Goal: Information Seeking & Learning: Learn about a topic

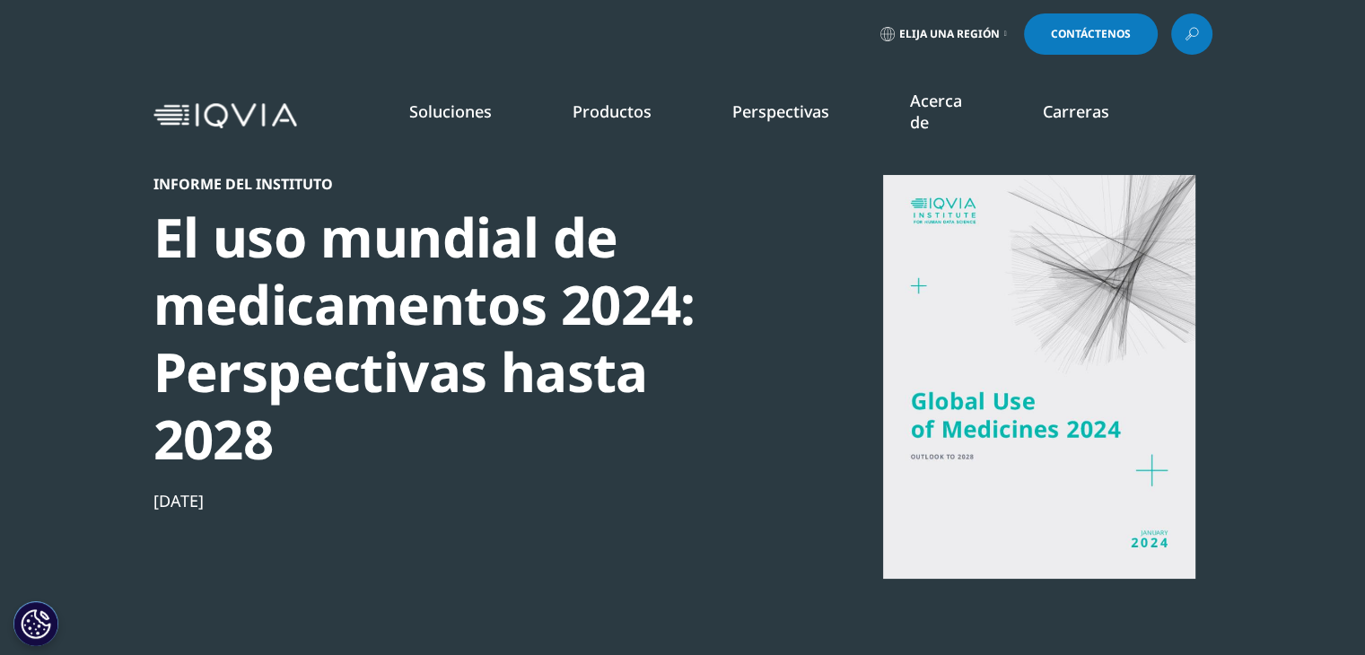
click at [1144, 384] on div at bounding box center [1039, 377] width 346 height 404
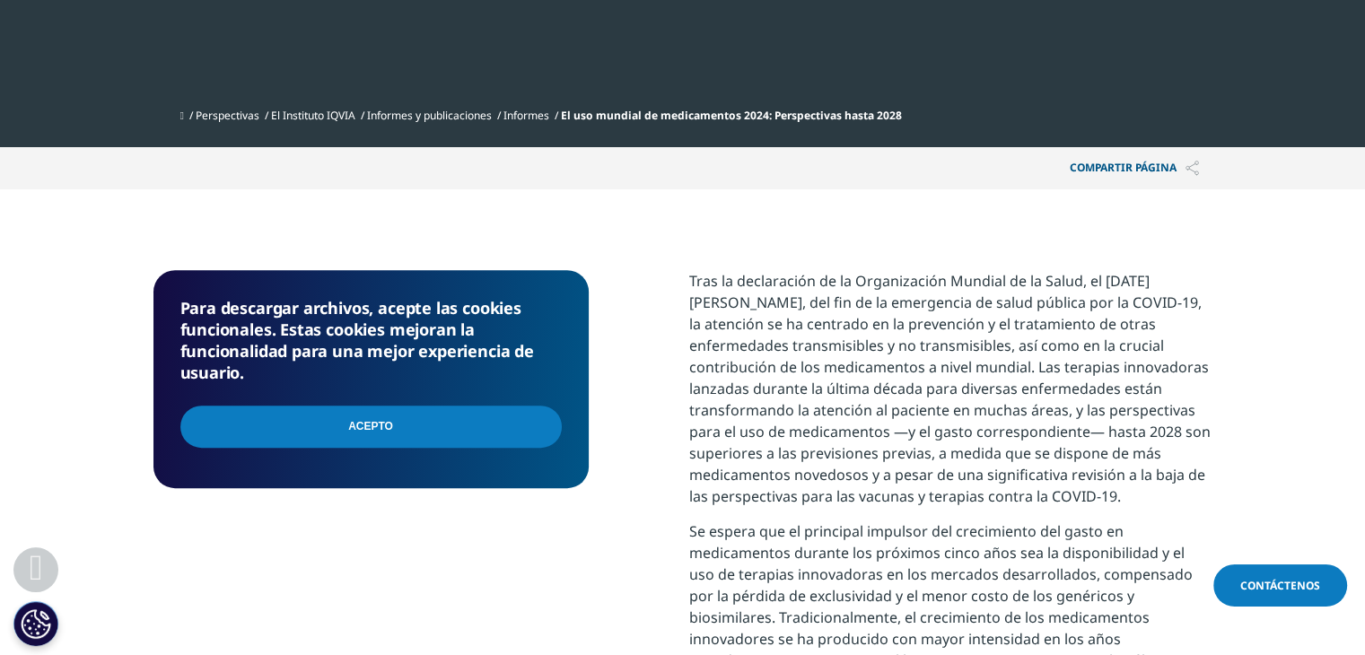
scroll to position [609, 0]
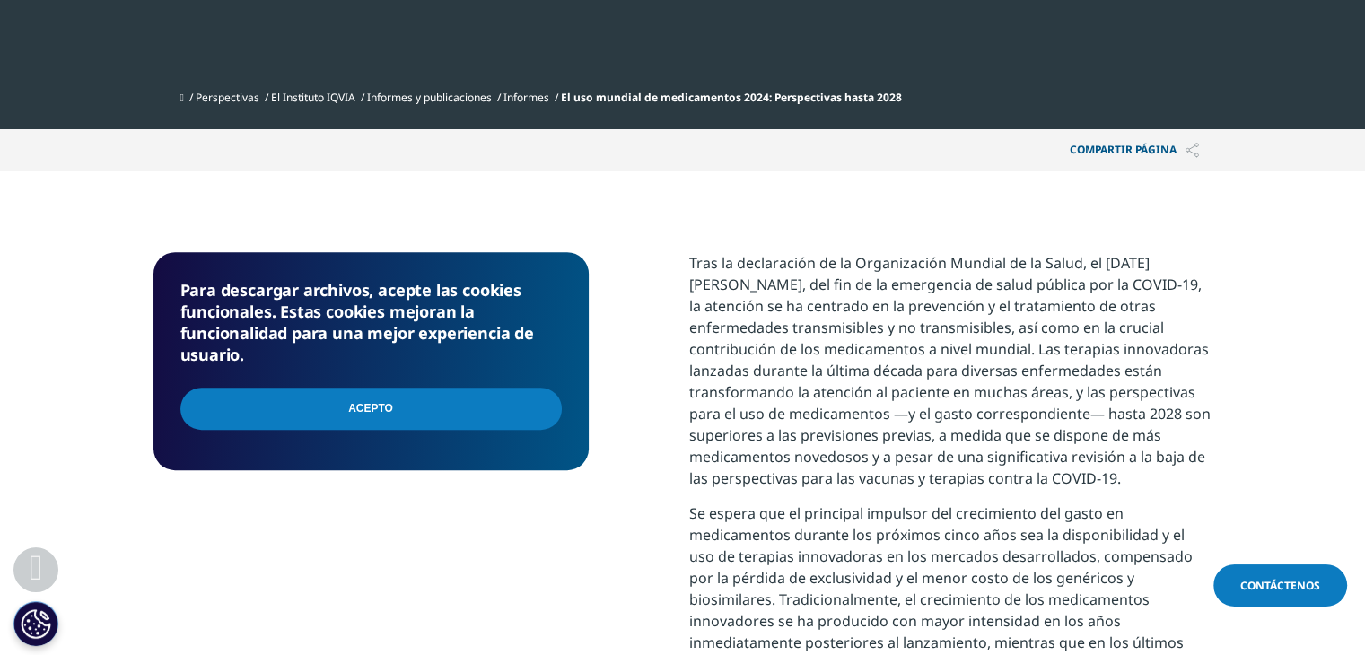
click at [345, 410] on input "Acepto" at bounding box center [370, 409] width 381 height 42
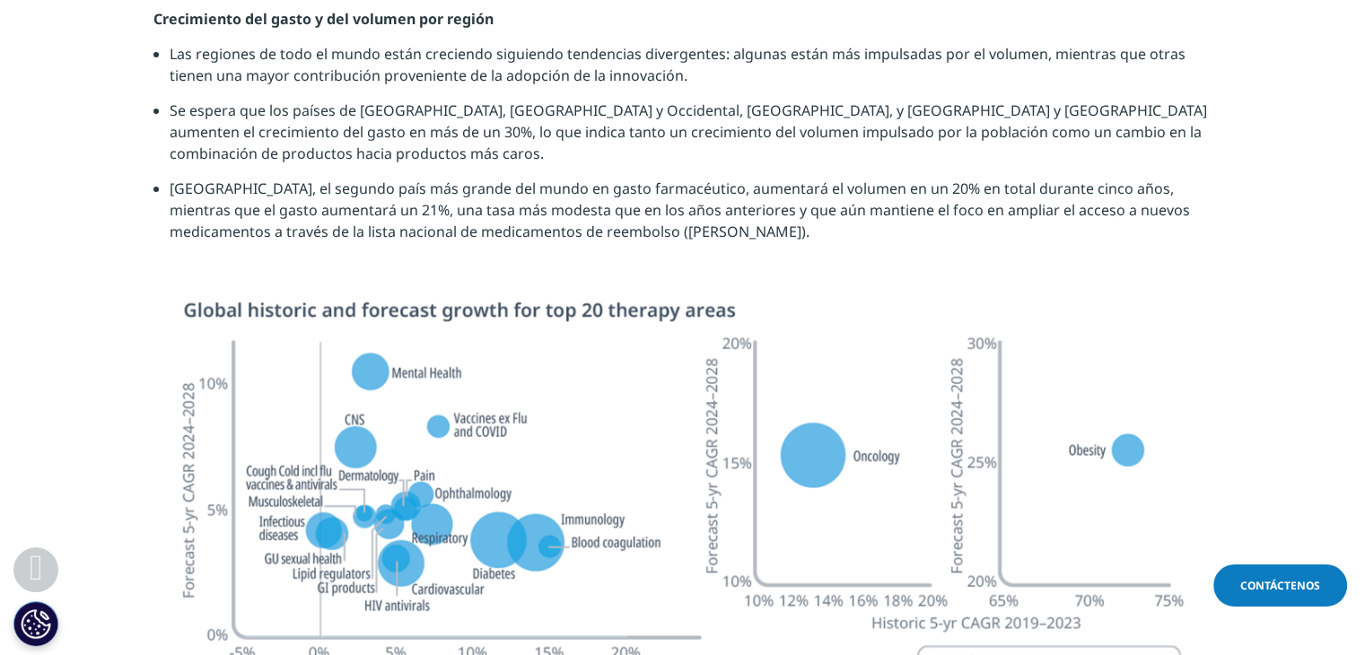
scroll to position [5621, 0]
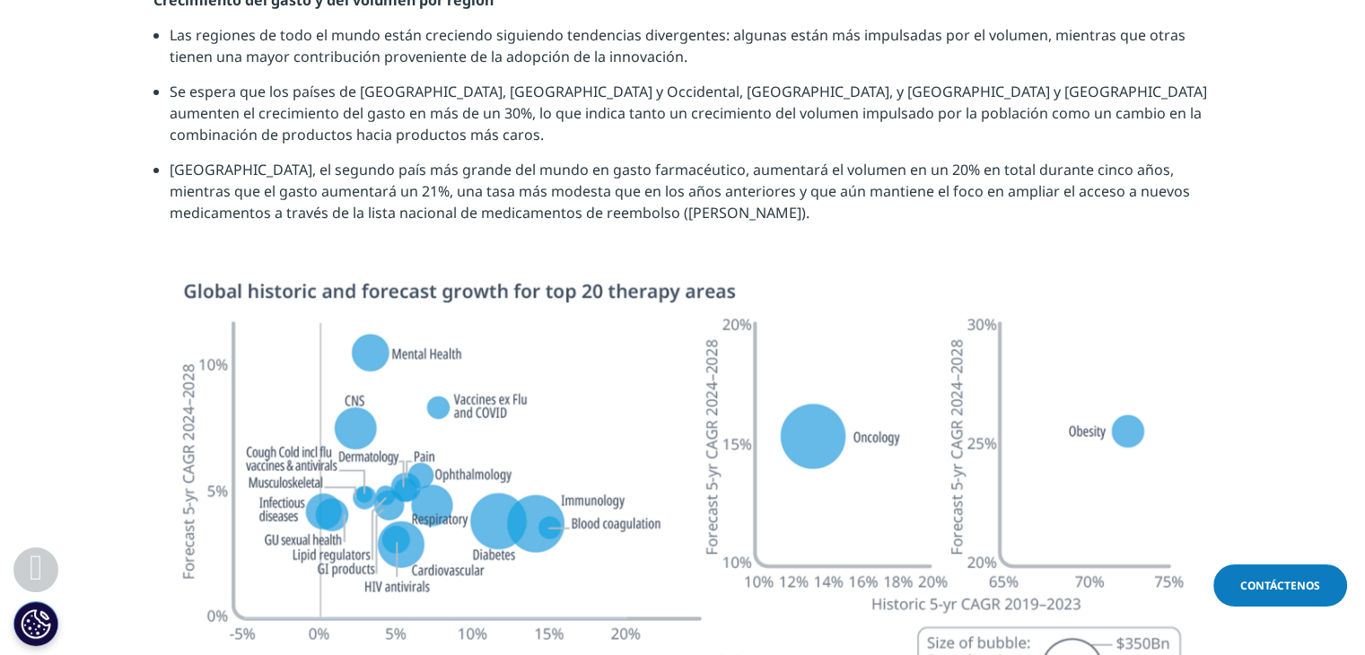
click at [1253, 196] on section "Crecimiento del gasto y del volumen por región Las regiones de todo el mundo es…" at bounding box center [682, 135] width 1365 height 292
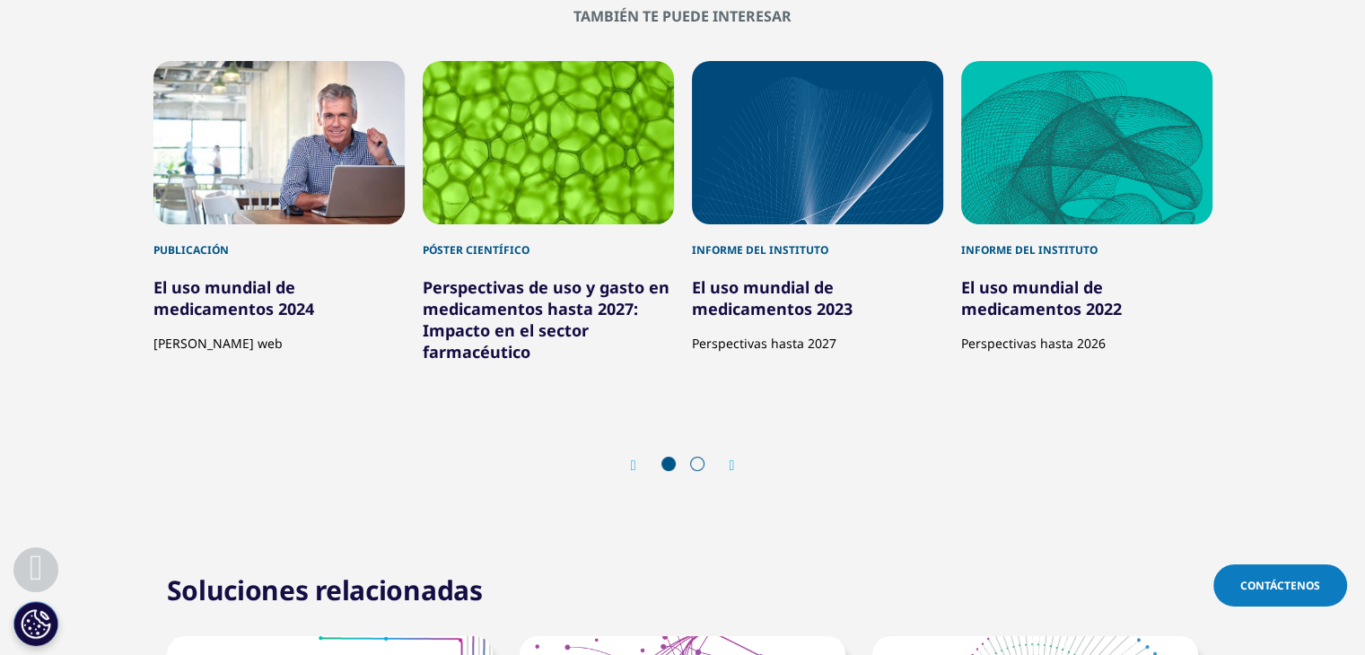
scroll to position [6734, 0]
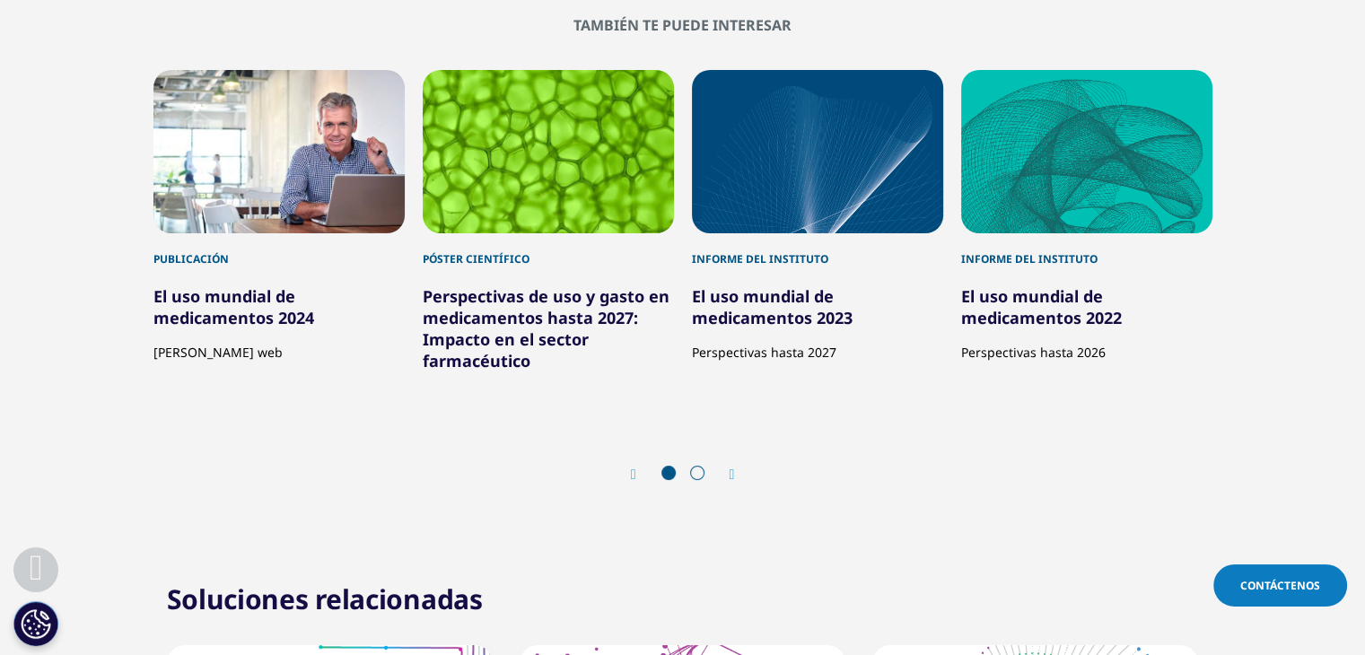
click at [733, 467] on icon "Siguiente diapositiva" at bounding box center [731, 474] width 5 height 14
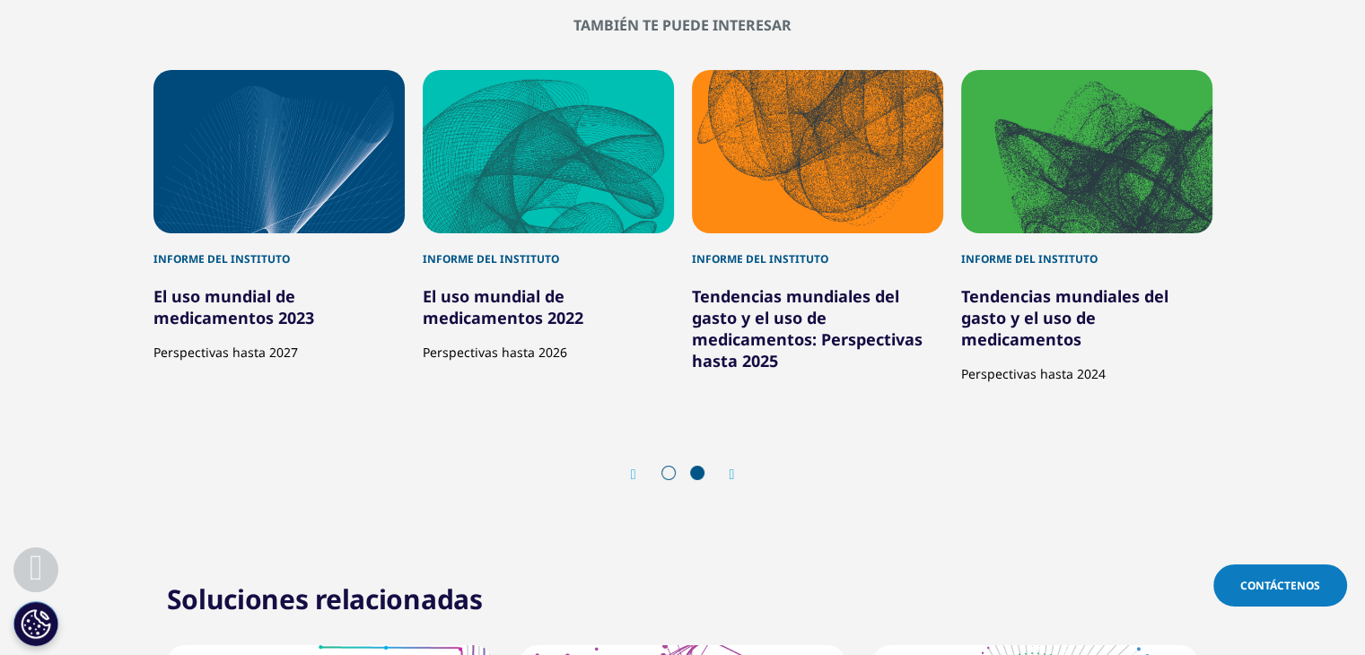
click at [763, 317] on font "Tendencias mundiales del gasto y el uso de medicamentos: Perspectivas hasta 2025" at bounding box center [807, 328] width 231 height 86
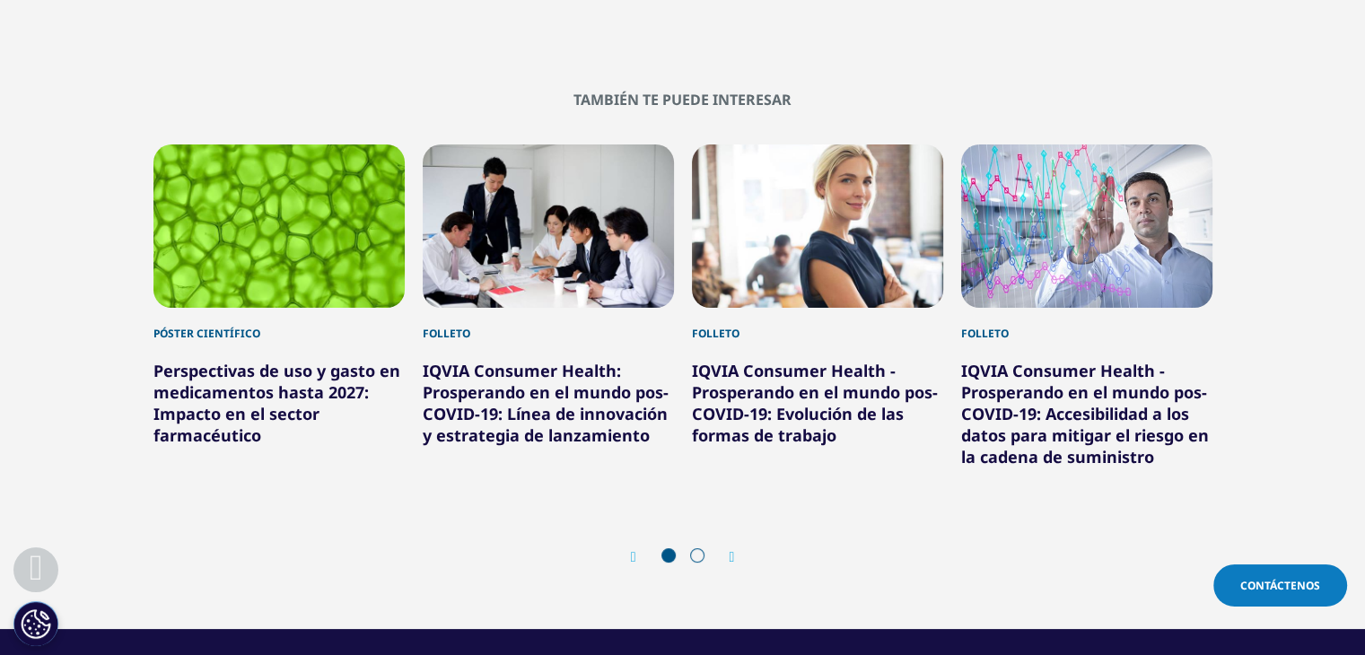
scroll to position [6868, 0]
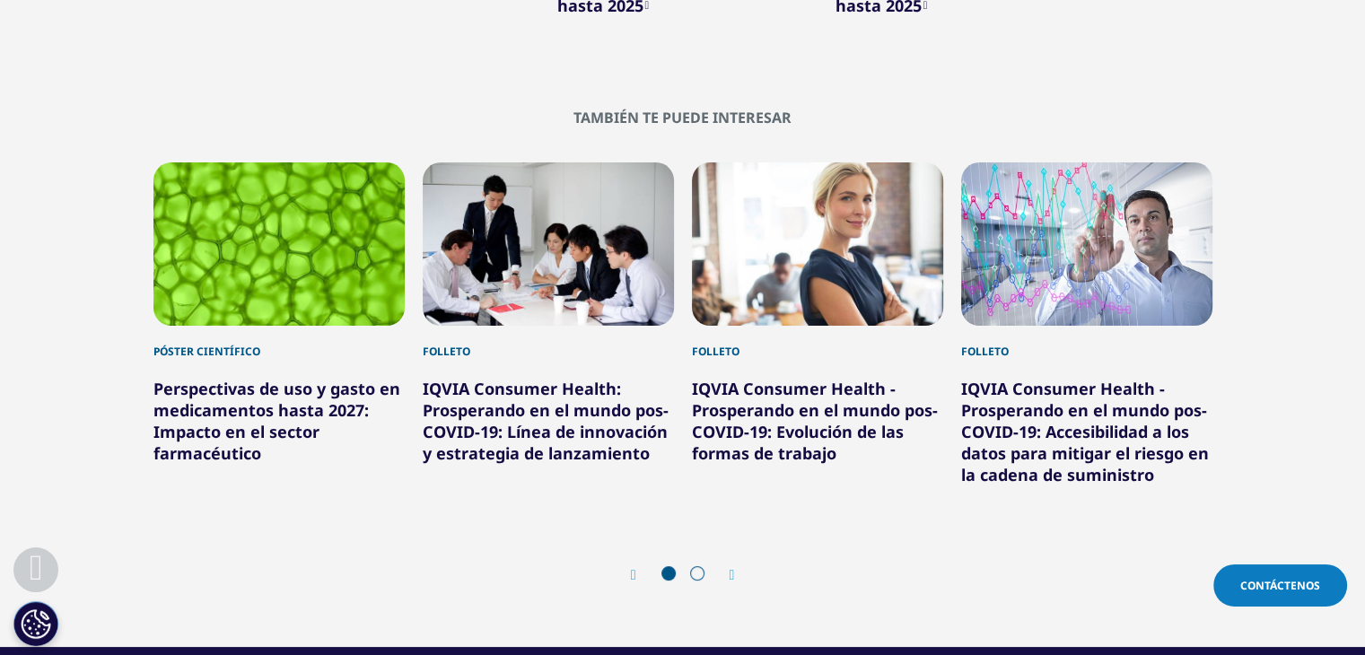
drag, startPoint x: 1373, startPoint y: 63, endPoint x: 1365, endPoint y: 613, distance: 550.0
click at [735, 579] on icon "Siguiente diapositiva" at bounding box center [731, 575] width 5 height 14
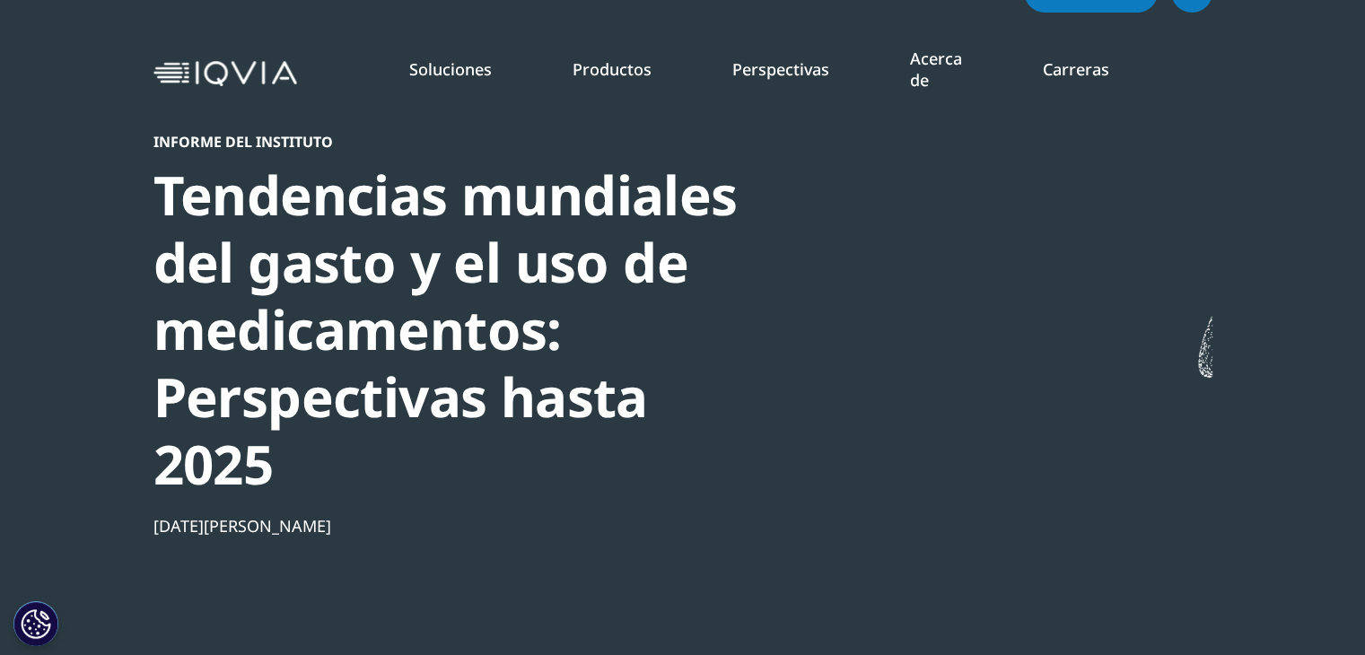
scroll to position [0, 0]
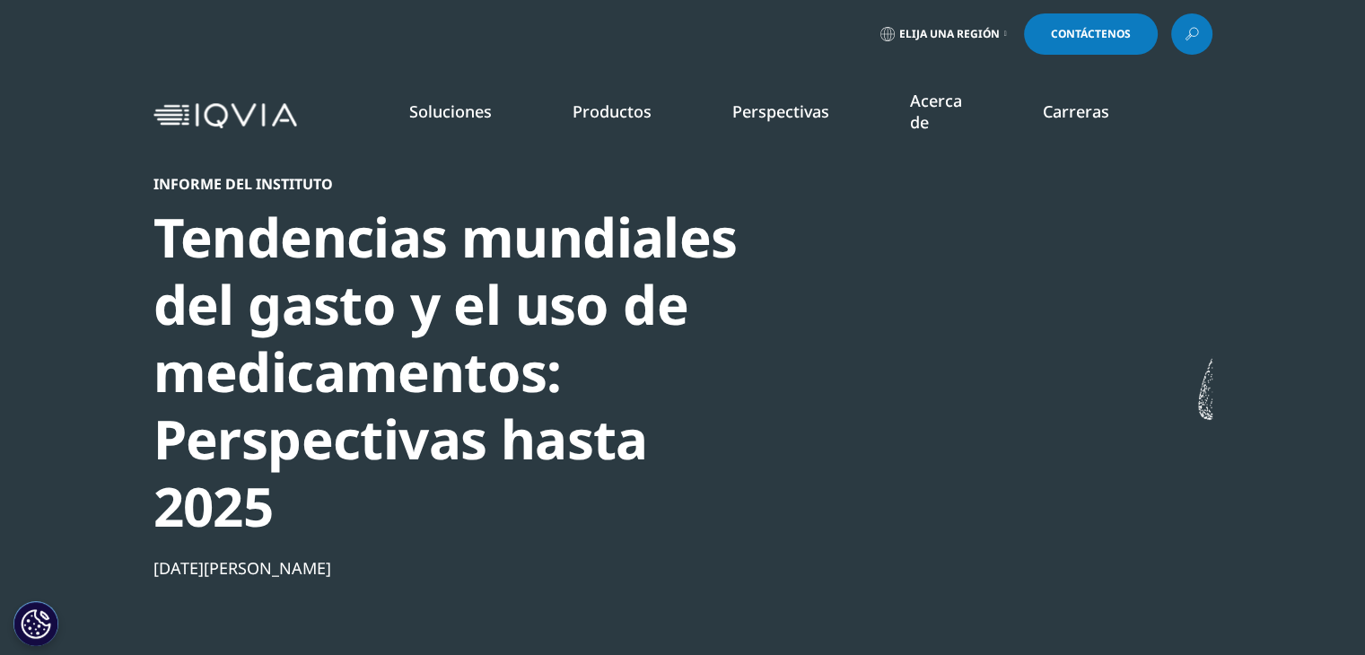
click at [190, 311] on font "Asistente de inteligencia artificial de IQVIA" at bounding box center [176, 309] width 262 height 18
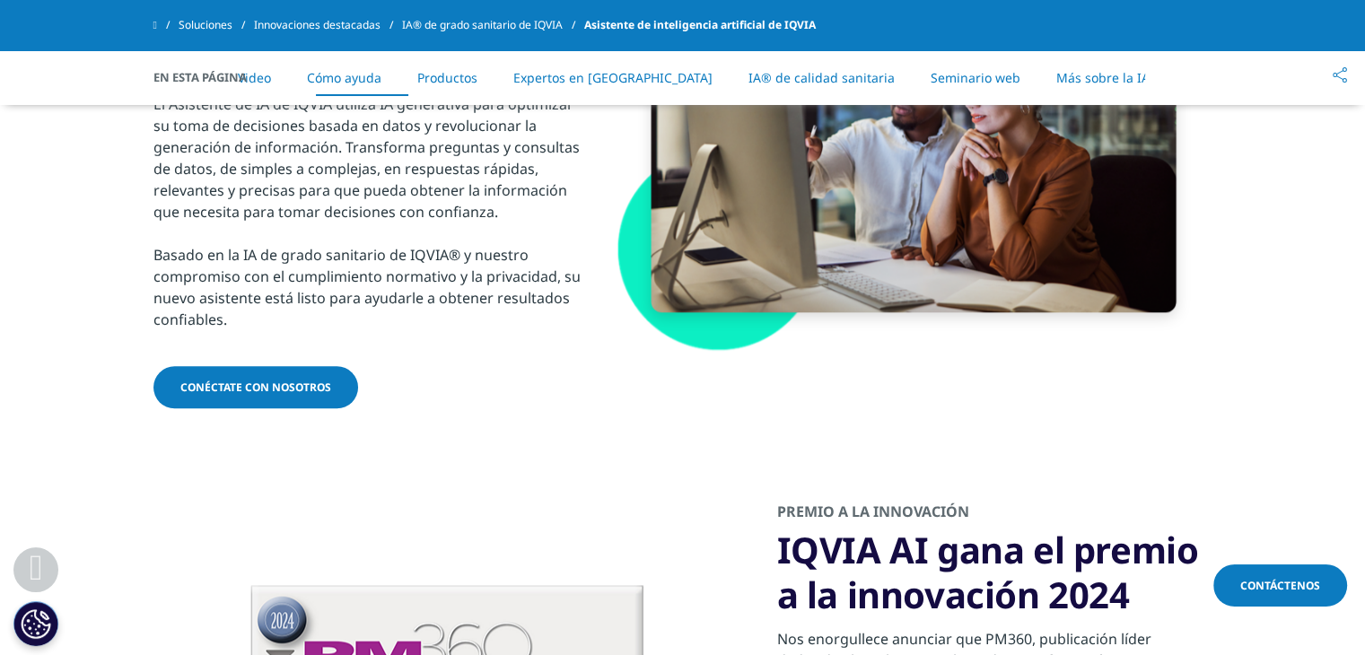
scroll to position [1865, 0]
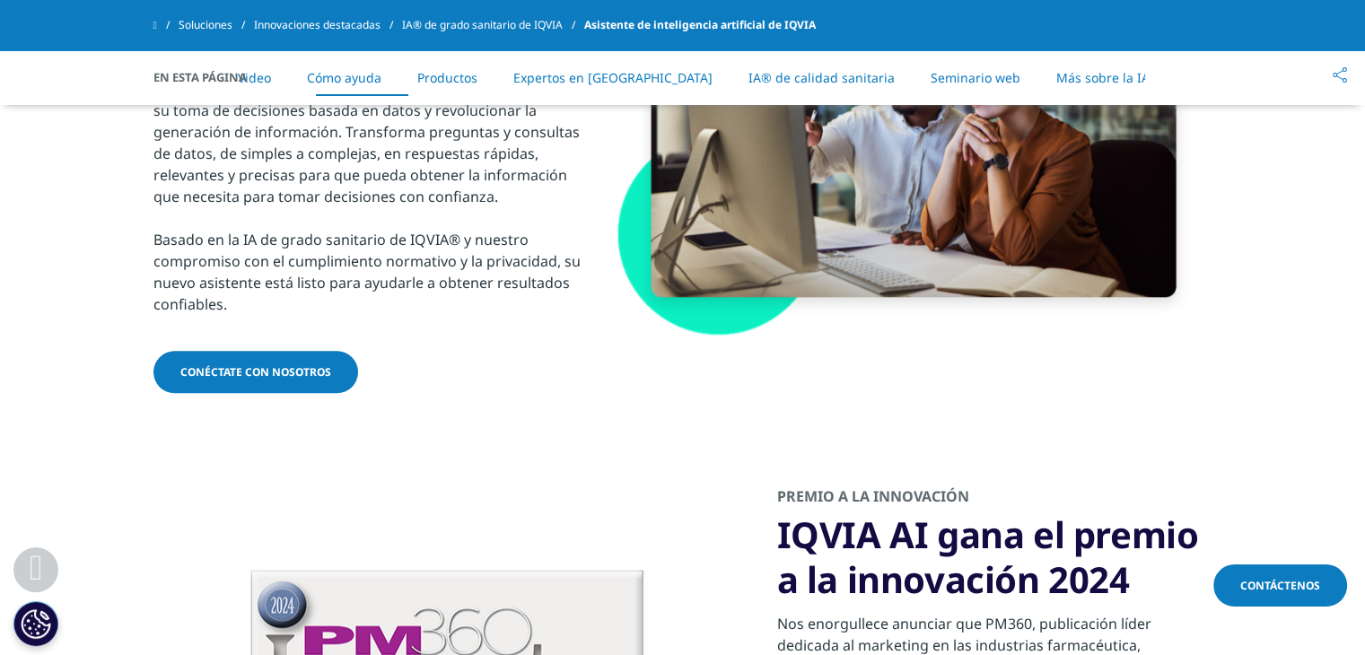
drag, startPoint x: 1374, startPoint y: 60, endPoint x: 1267, endPoint y: 247, distance: 215.0
click at [264, 364] on font "Conéctate con nosotros" at bounding box center [255, 371] width 151 height 15
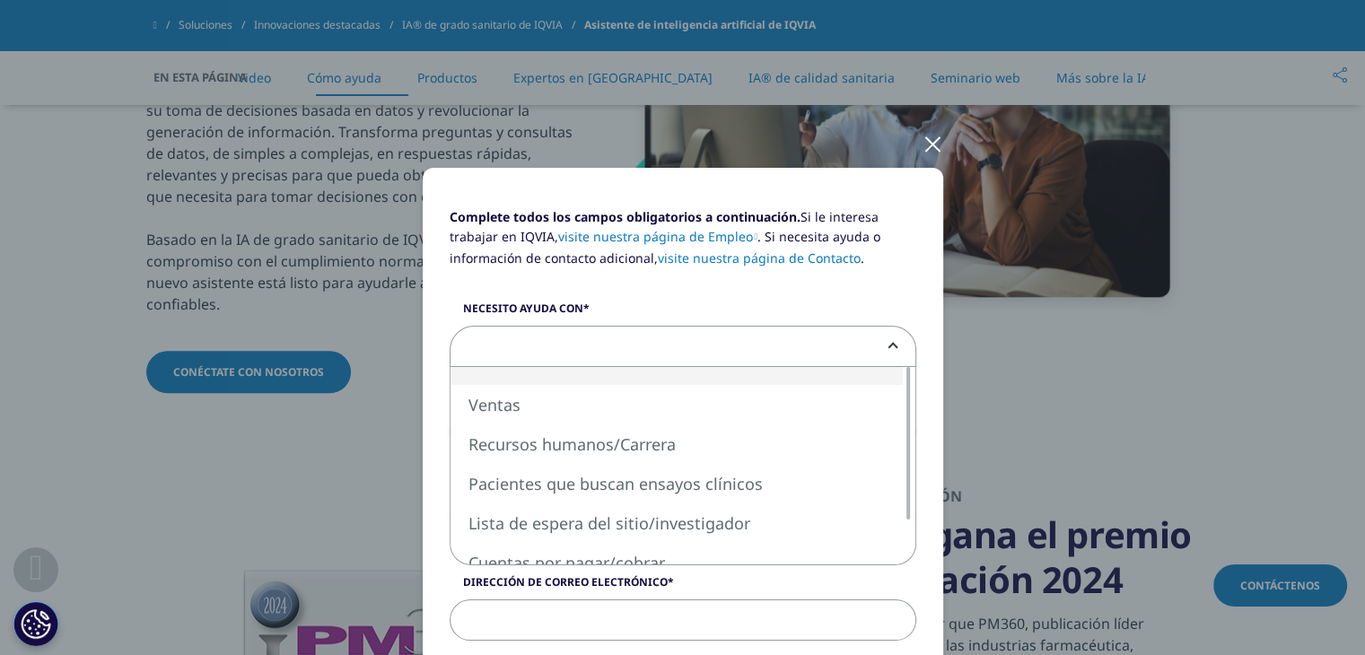
click at [606, 329] on span at bounding box center [682, 347] width 465 height 41
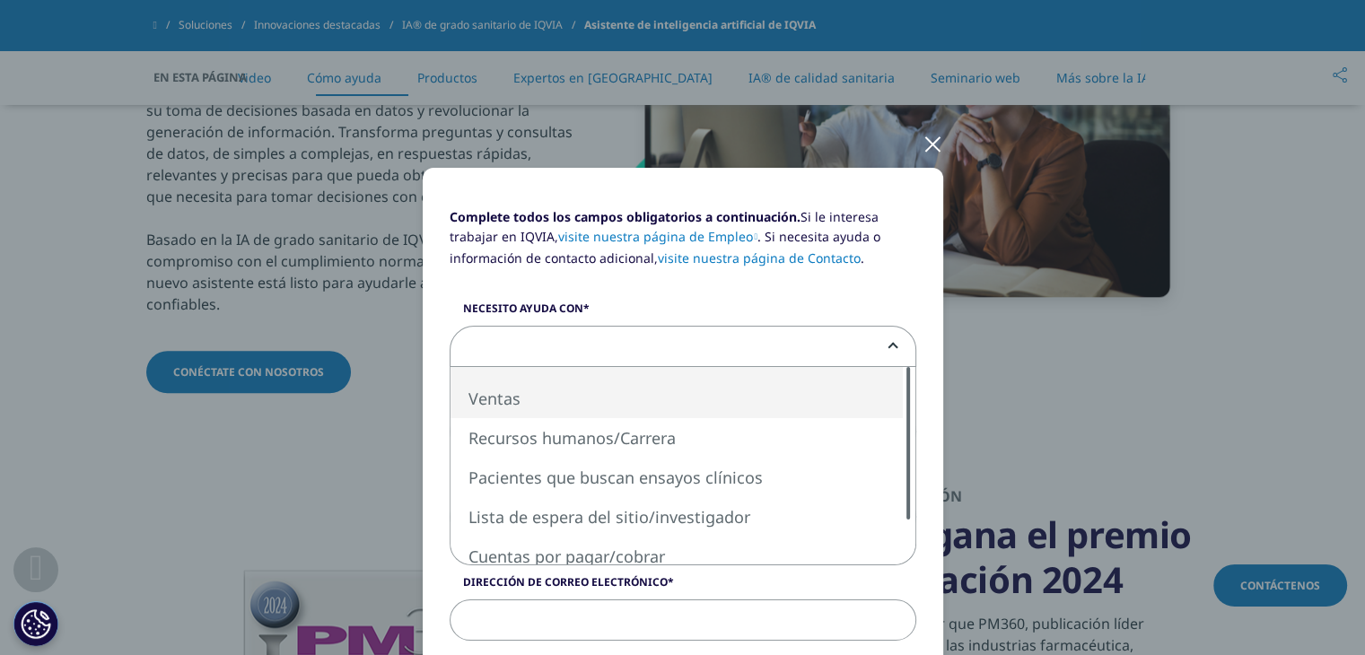
click at [876, 376] on div "Ventas Recursos humanos/Carrera Pacientes que buscan ensayos clínicos Lista de …" at bounding box center [682, 465] width 465 height 197
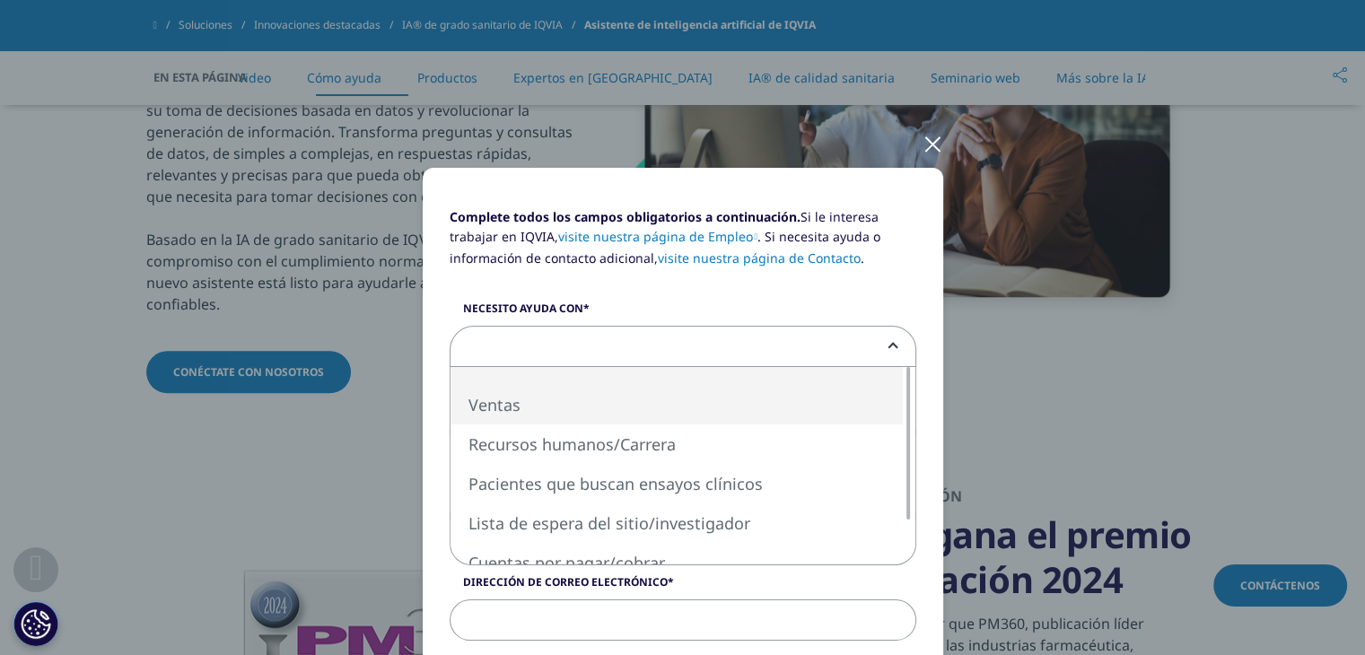
select select "Sales"
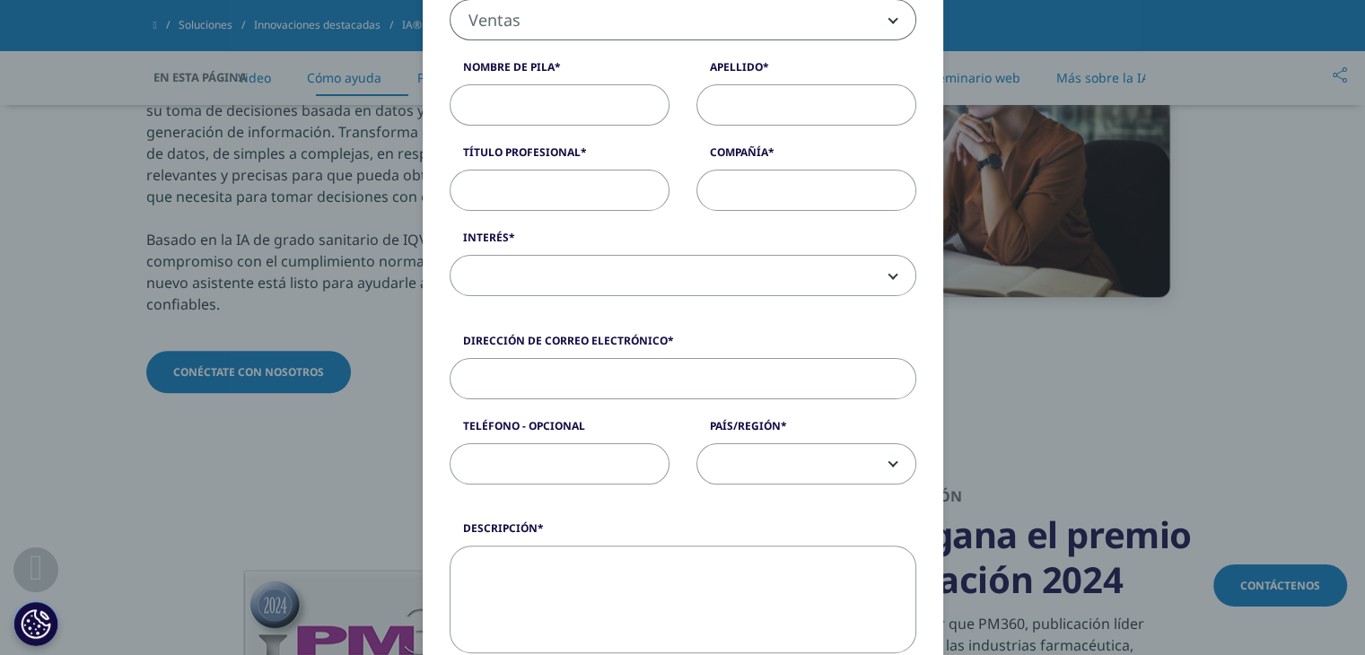
scroll to position [336, 0]
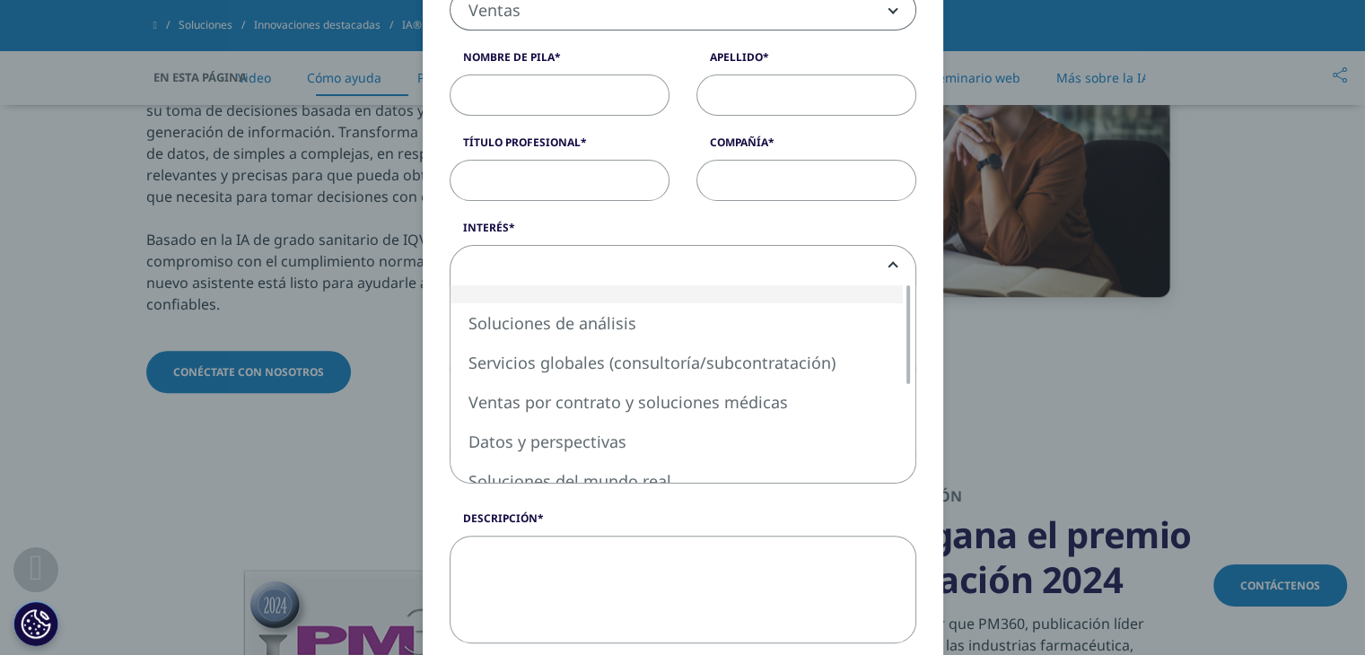
click at [878, 265] on span at bounding box center [682, 266] width 465 height 41
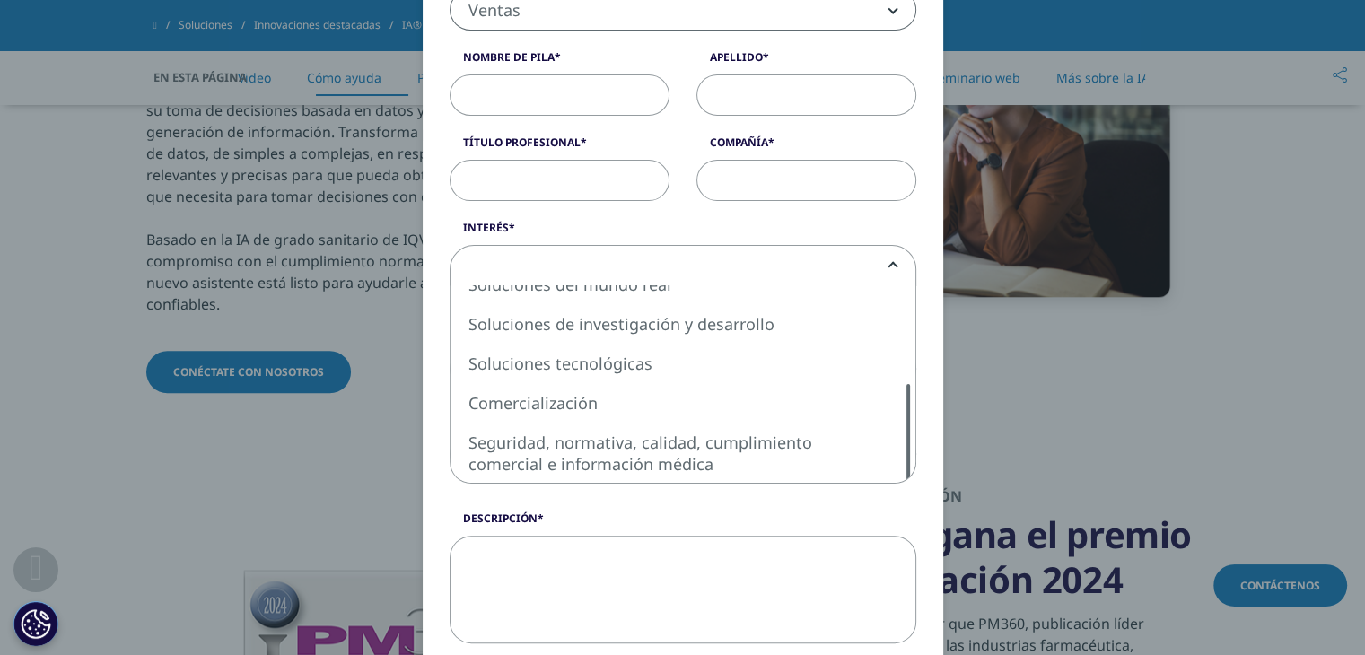
click at [909, 467] on div "Complete todos los campos obligatorios a continuación. Si le interesa trabajar …" at bounding box center [682, 453] width 467 height 1165
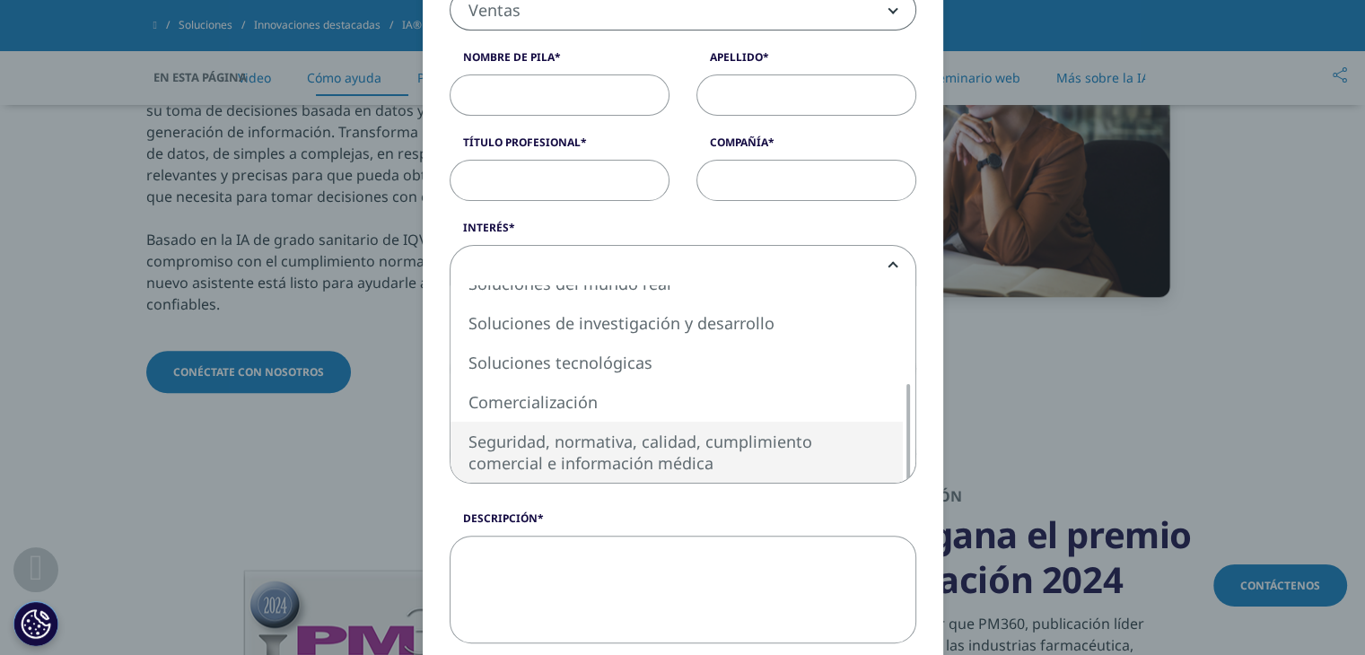
select select "Safety Regulatory Quality Commercial Compliance"
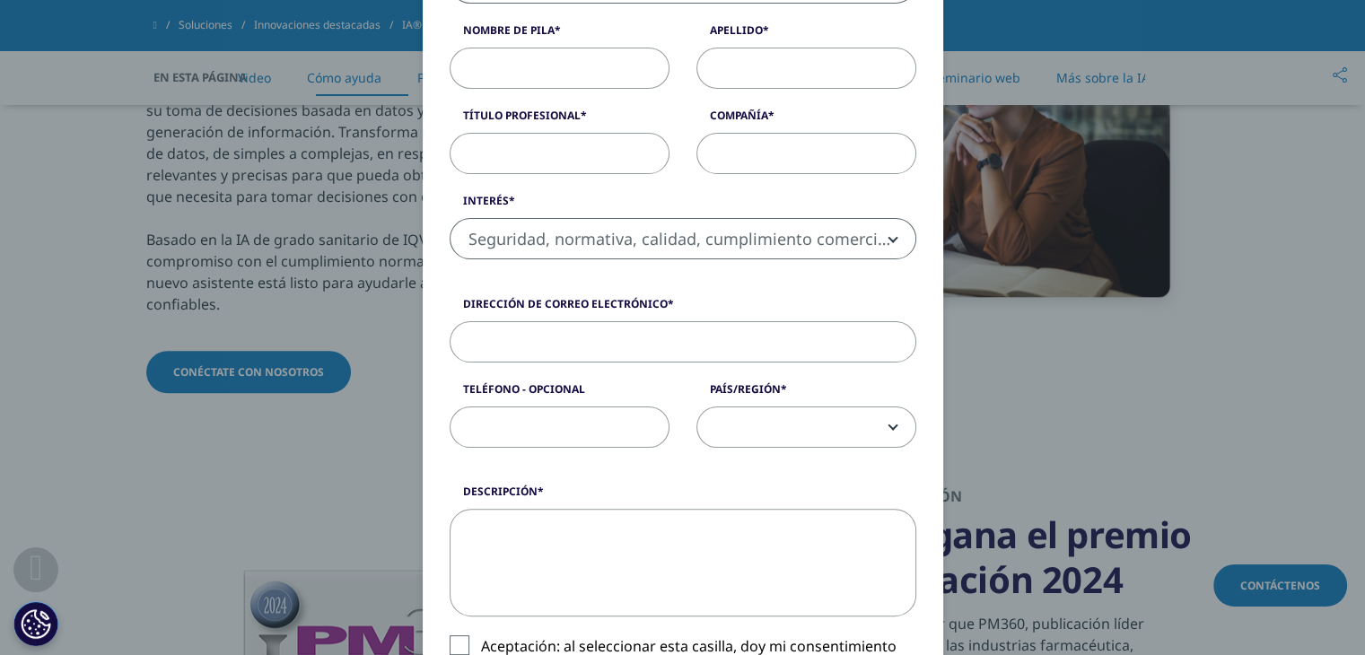
scroll to position [0, 0]
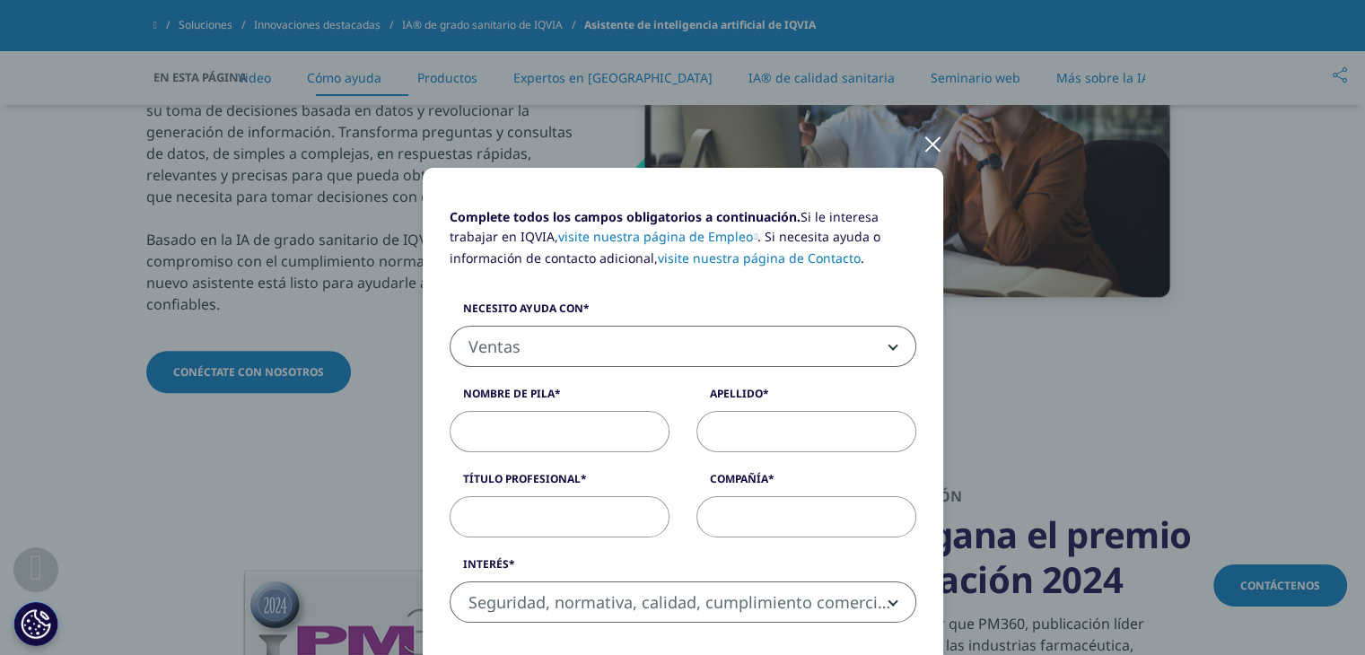
click at [927, 144] on div at bounding box center [932, 142] width 21 height 49
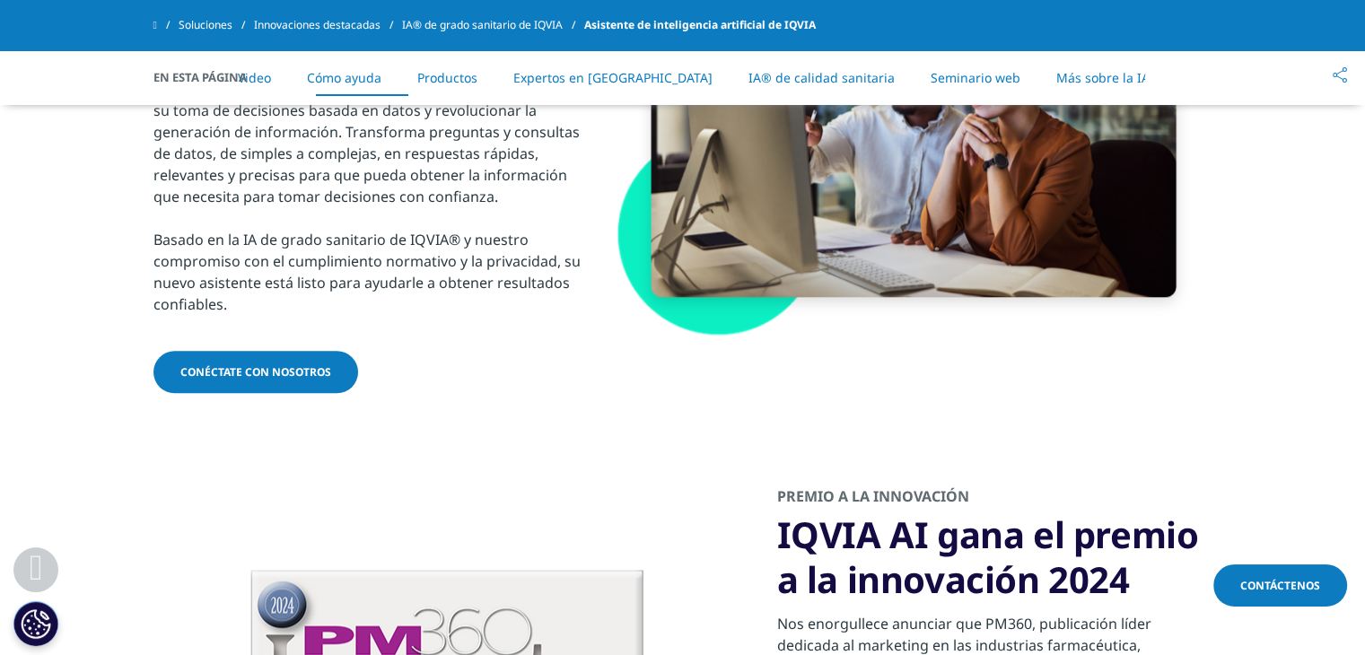
click at [199, 25] on font "Soluciones" at bounding box center [206, 24] width 54 height 15
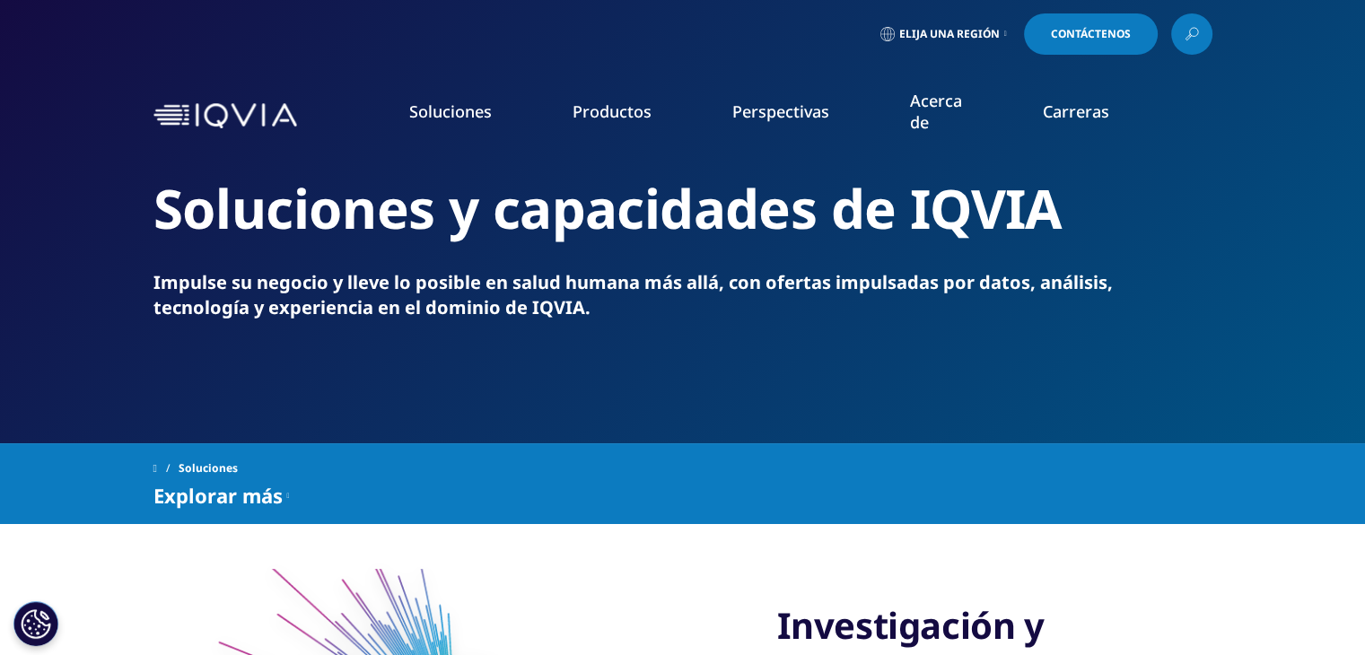
click at [981, 33] on font "Elija una región" at bounding box center [949, 33] width 100 height 15
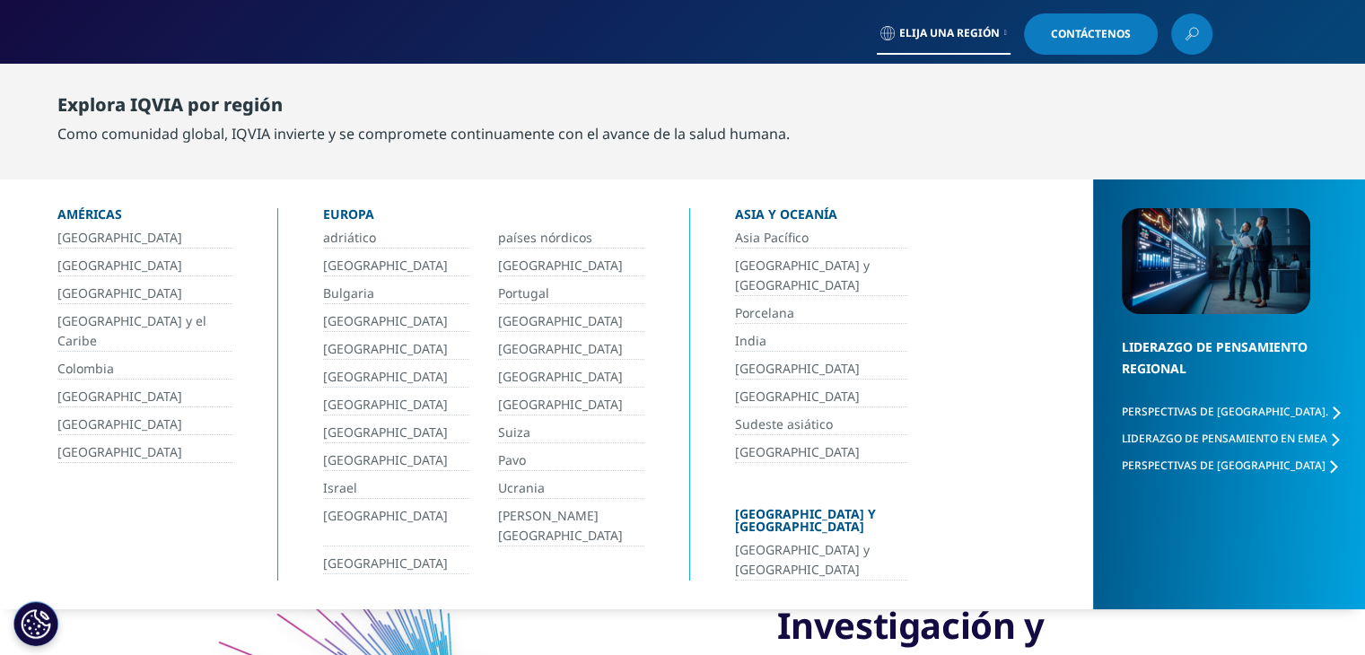
click at [86, 360] on font "Colombia" at bounding box center [85, 368] width 57 height 17
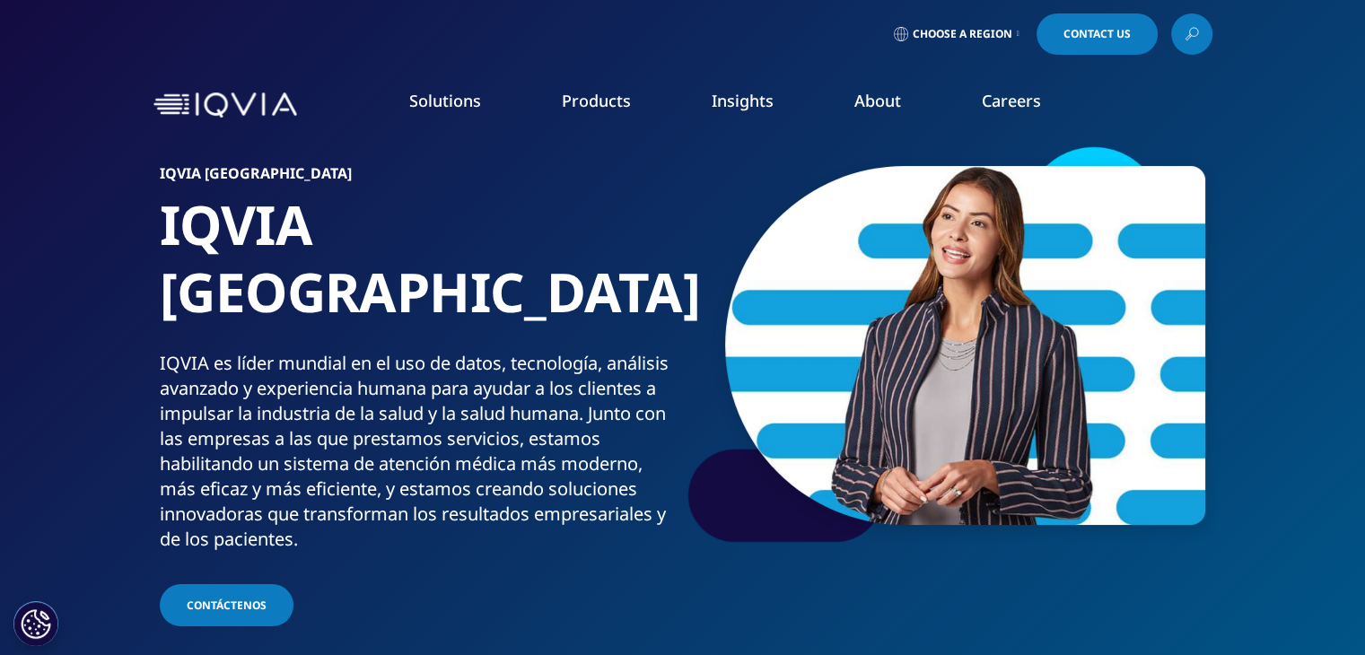
drag, startPoint x: 1304, startPoint y: 0, endPoint x: 808, endPoint y: 274, distance: 565.8
click at [808, 274] on img at bounding box center [965, 345] width 480 height 359
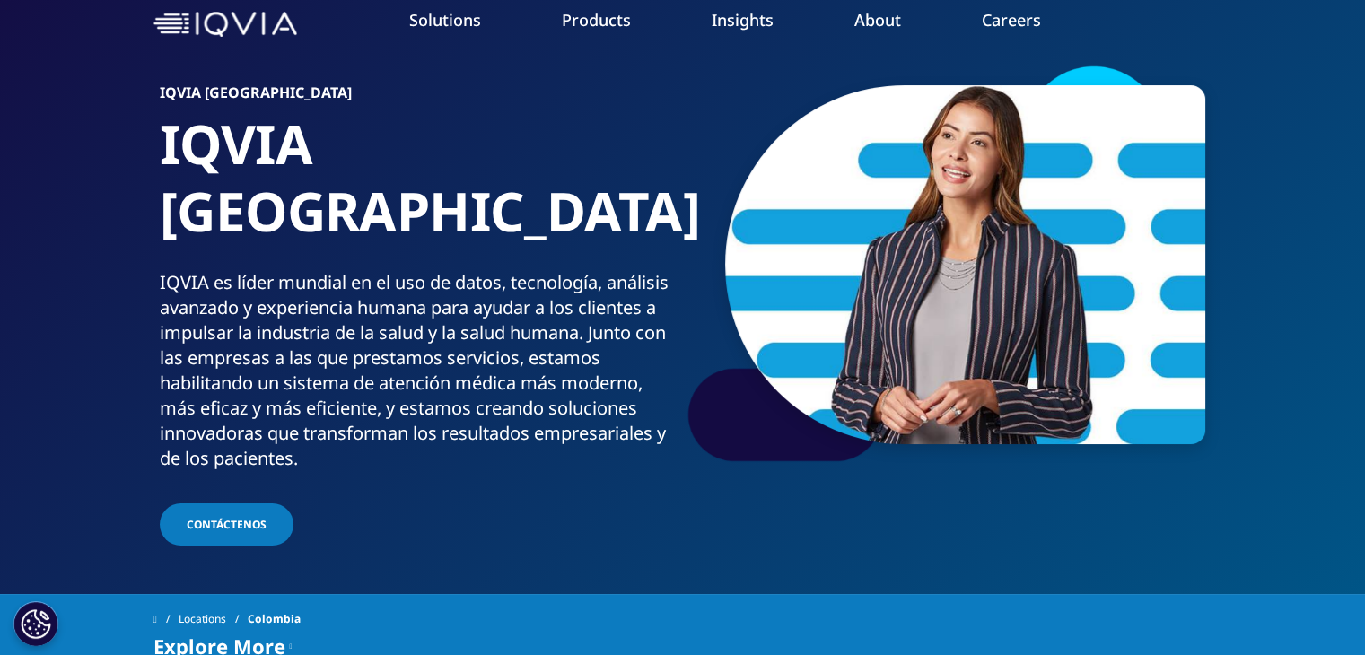
scroll to position [91, 0]
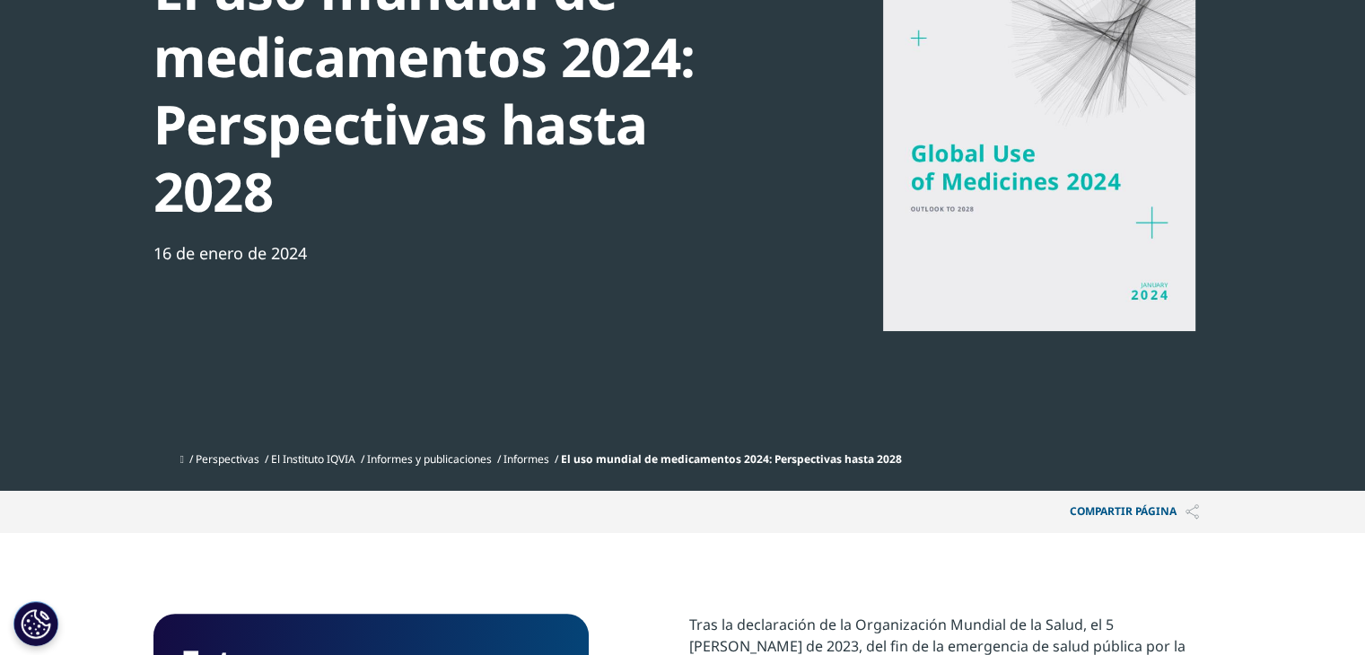
scroll to position [257, 0]
